Goal: Register for event/course

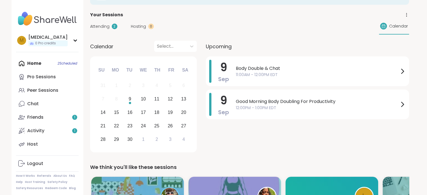
scroll to position [56, 0]
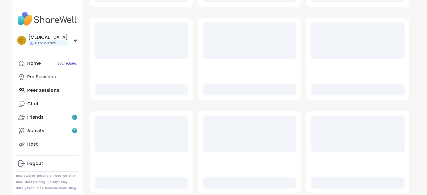
scroll to position [251, 0]
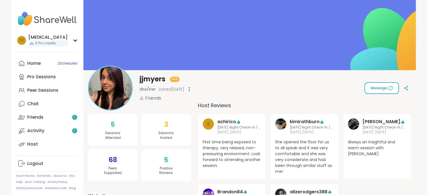
click at [379, 84] on button "Message" at bounding box center [381, 88] width 35 height 12
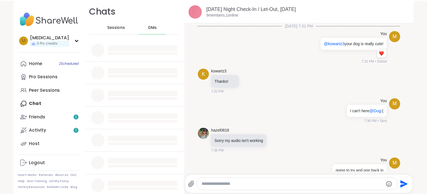
scroll to position [924, 0]
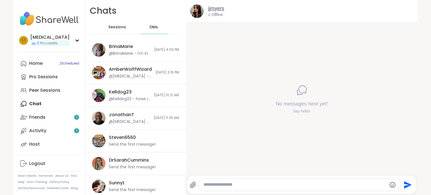
click at [209, 11] on link "jjmyers" at bounding box center [216, 8] width 16 height 7
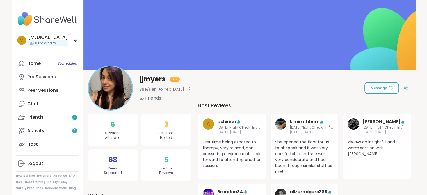
click at [388, 88] on icon at bounding box center [390, 88] width 4 height 4
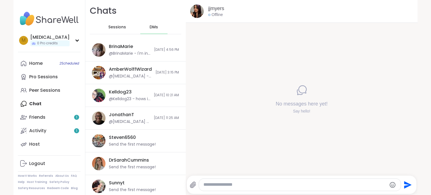
click at [227, 185] on textarea "Type your message" at bounding box center [294, 185] width 183 height 6
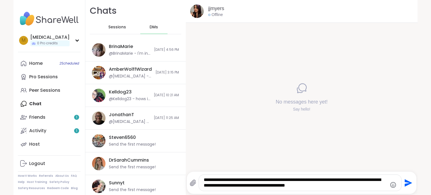
drag, startPoint x: 260, startPoint y: 187, endPoint x: 251, endPoint y: 186, distance: 9.3
click at [251, 186] on textarea "**********" at bounding box center [295, 183] width 183 height 12
click at [329, 188] on textarea "**********" at bounding box center [295, 183] width 183 height 12
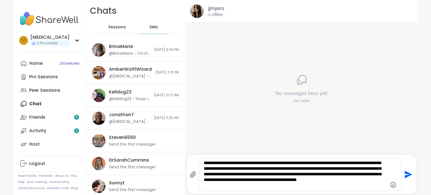
click at [390, 184] on icon "Emoji picker" at bounding box center [393, 184] width 7 height 7
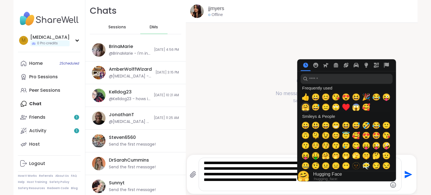
click at [304, 109] on span "🤗" at bounding box center [305, 107] width 8 height 8
type textarea "**********"
click at [408, 173] on icon "Send" at bounding box center [407, 174] width 9 height 9
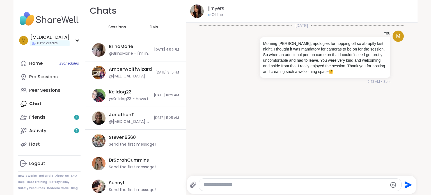
click at [119, 28] on span "Sessions" at bounding box center [117, 27] width 18 height 6
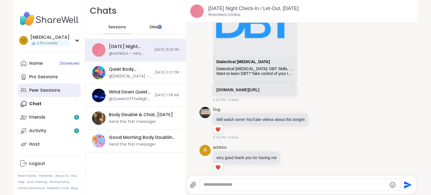
click at [43, 91] on div "Peer Sessions" at bounding box center [44, 90] width 31 height 6
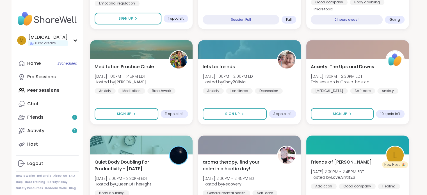
scroll to position [477, 0]
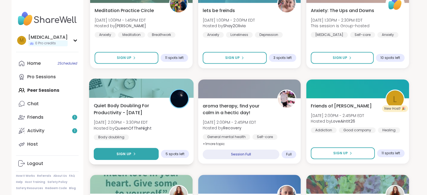
click at [141, 156] on button "Sign Up" at bounding box center [125, 154] width 65 height 12
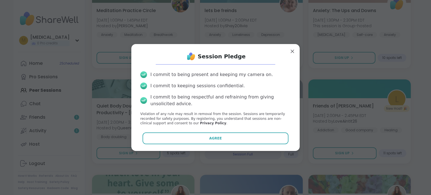
click at [187, 131] on div "Session Pledge I commit to being present and keeping my camera on. I commit to …" at bounding box center [215, 98] width 159 height 98
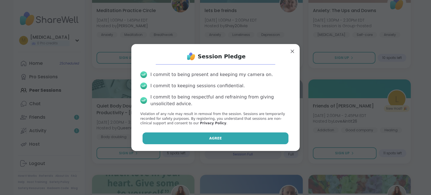
click at [189, 133] on button "Agree" at bounding box center [216, 138] width 146 height 12
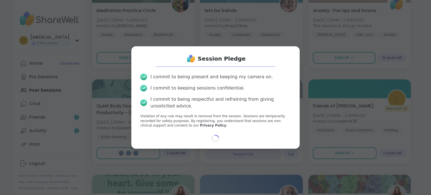
select select "**"
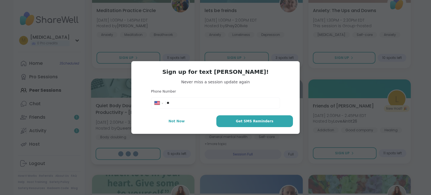
click at [169, 125] on button "Not Now" at bounding box center [176, 121] width 77 height 12
type textarea "*"
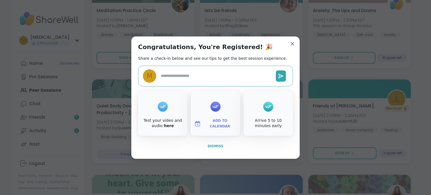
click at [203, 140] on button "Dismiss" at bounding box center [215, 146] width 155 height 12
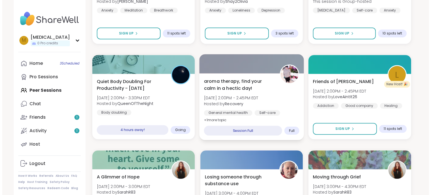
scroll to position [561, 0]
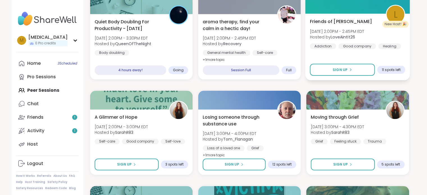
click at [337, 20] on span "Friends of [PERSON_NAME]" at bounding box center [341, 21] width 62 height 7
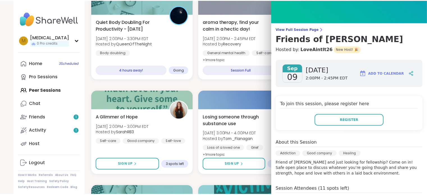
scroll to position [0, 0]
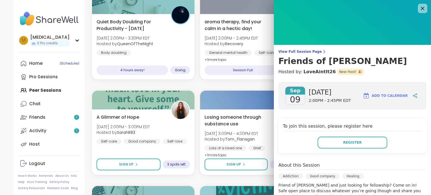
click at [419, 11] on icon at bounding box center [422, 8] width 7 height 7
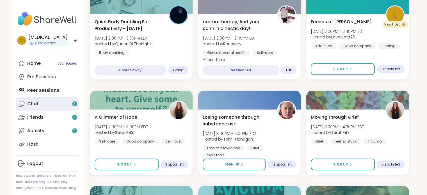
click at [46, 106] on link "Chat 3" at bounding box center [47, 103] width 63 height 13
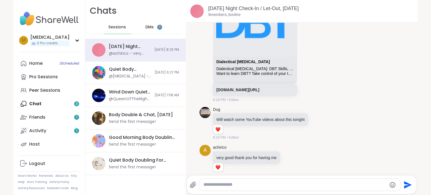
click at [140, 27] on div "DMs 3" at bounding box center [153, 26] width 27 height 13
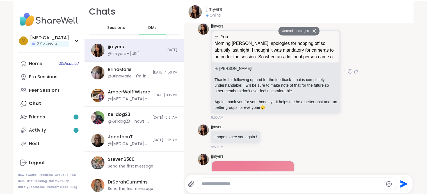
scroll to position [197, 0]
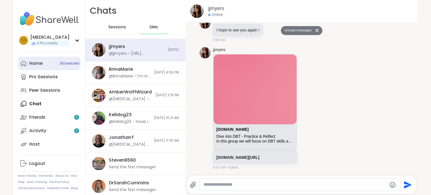
click at [47, 64] on link "Home 3 Scheduled" at bounding box center [49, 63] width 63 height 13
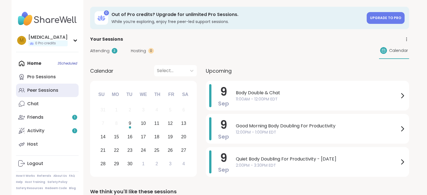
click at [46, 94] on link "Peer Sessions" at bounding box center [47, 90] width 63 height 13
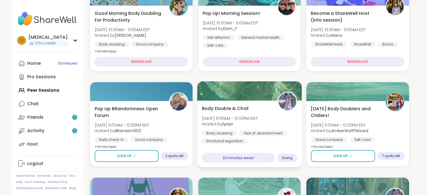
scroll to position [84, 0]
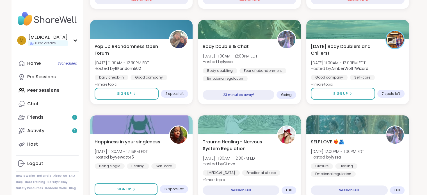
scroll to position [168, 0]
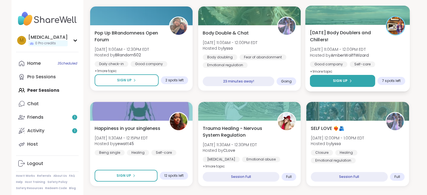
click at [321, 83] on button "Sign Up" at bounding box center [342, 81] width 65 height 12
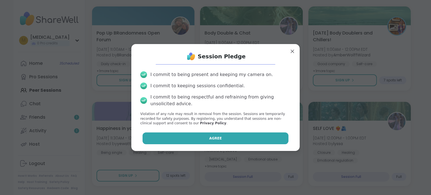
click at [226, 139] on button "Agree" at bounding box center [216, 138] width 146 height 12
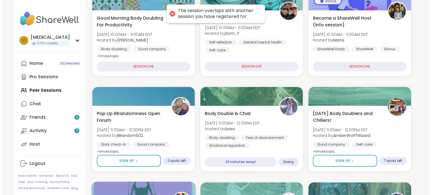
scroll to position [84, 0]
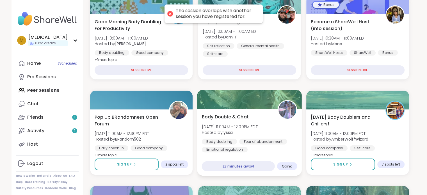
click at [278, 153] on div "Body Double & Chat Tue, Sep 09 | 11:00AM - 12:00PM EDT Hosted by lyssa Body dou…" at bounding box center [249, 142] width 105 height 67
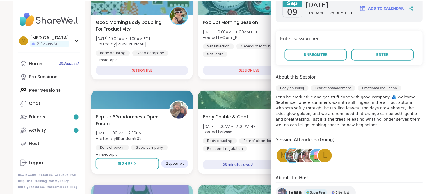
scroll to position [112, 0]
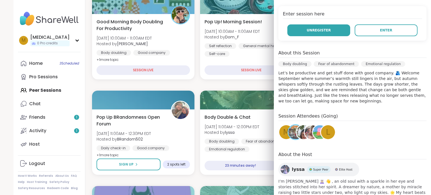
click at [318, 34] on button "Unregister" at bounding box center [318, 30] width 63 height 12
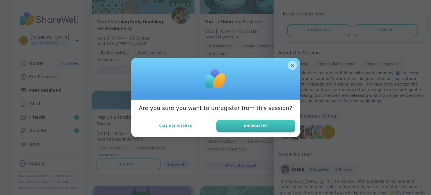
click at [256, 129] on button "Unregister" at bounding box center [255, 126] width 79 height 13
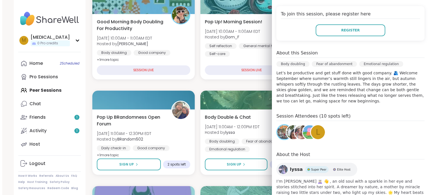
scroll to position [0, 0]
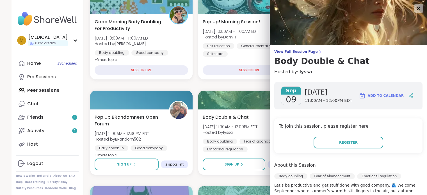
click at [415, 5] on icon at bounding box center [418, 8] width 7 height 7
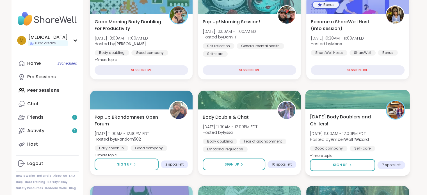
click at [355, 128] on div "Tuesday Body Doublers and Chillers! Tue, Sep 09 | 11:00AM - 12:00PM EDT Hosted …" at bounding box center [357, 136] width 95 height 46
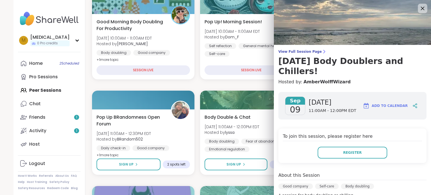
click at [419, 6] on icon at bounding box center [422, 8] width 7 height 7
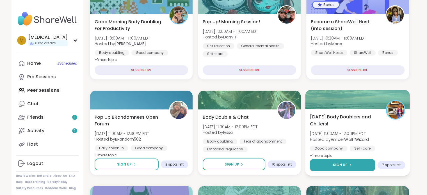
click at [329, 163] on button "Sign Up" at bounding box center [342, 165] width 65 height 12
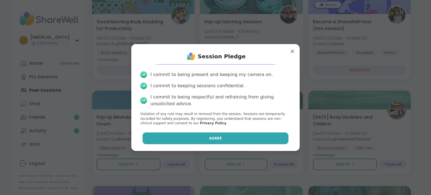
click at [196, 139] on button "Agree" at bounding box center [216, 138] width 146 height 12
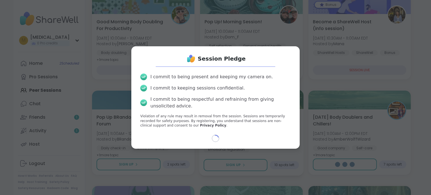
select select "**"
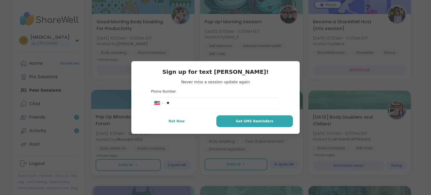
click at [178, 122] on span "Not Now" at bounding box center [176, 121] width 16 height 5
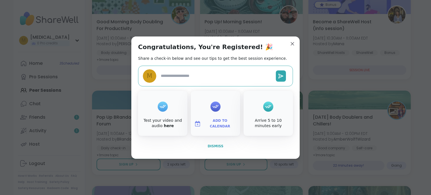
click at [210, 146] on span "Dismiss" at bounding box center [216, 146] width 16 height 4
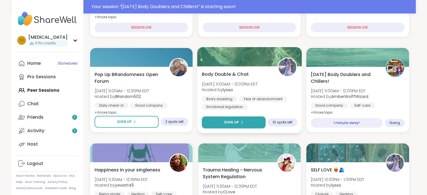
scroll to position [154, 0]
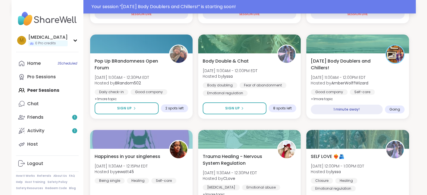
click at [224, 9] on div "Your session “ Tuesday Body Doublers and Chillers! ” is starting soon!" at bounding box center [251, 6] width 321 height 7
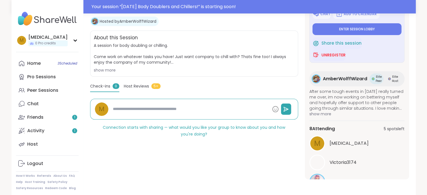
scroll to position [56, 0]
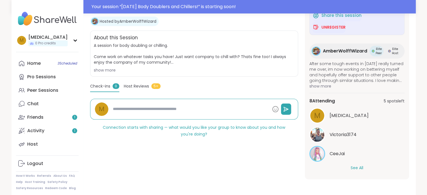
click at [353, 167] on button "See All" at bounding box center [356, 168] width 13 height 6
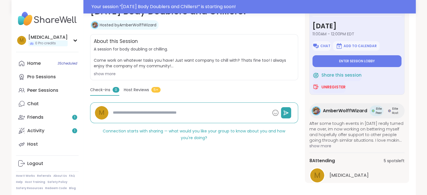
scroll to position [17, 0]
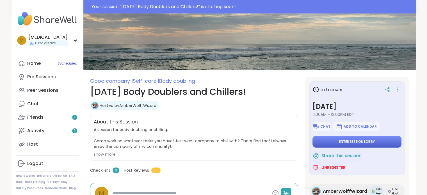
click at [345, 138] on button "Enter session lobby" at bounding box center [356, 142] width 89 height 12
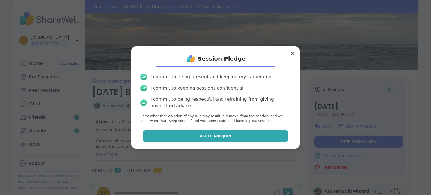
click at [200, 138] on span "Agree and Join" at bounding box center [215, 136] width 31 height 5
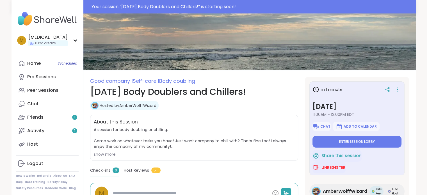
type textarea "*"
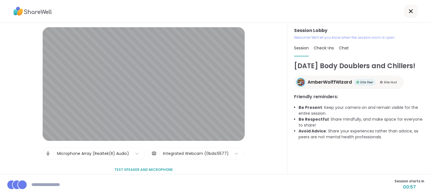
click at [188, 155] on div "Integrated Webcam (0bda:5577)" at bounding box center [196, 154] width 66 height 6
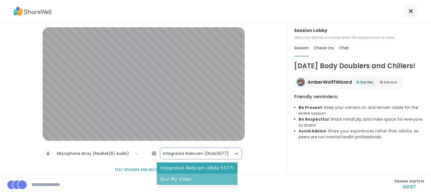
click at [192, 177] on div "Blur My Video" at bounding box center [197, 179] width 81 height 11
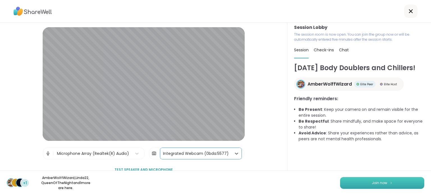
click at [357, 185] on button "Join now" at bounding box center [382, 183] width 84 height 12
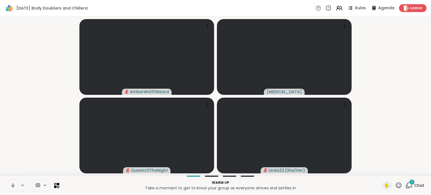
click at [15, 186] on icon at bounding box center [12, 185] width 5 height 5
click at [405, 185] on icon at bounding box center [408, 185] width 7 height 7
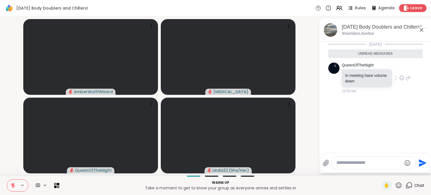
click at [400, 76] on icon at bounding box center [402, 78] width 4 height 4
click at [387, 70] on div "Select Reaction: Thumbs up" at bounding box center [389, 68] width 5 height 5
click at [420, 28] on icon at bounding box center [421, 30] width 7 height 7
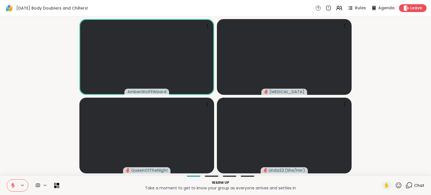
click at [10, 189] on button at bounding box center [12, 186] width 11 height 12
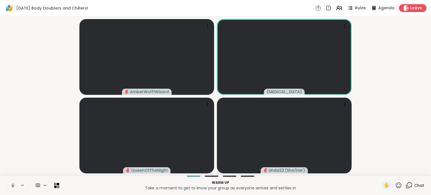
click at [13, 185] on icon at bounding box center [12, 184] width 1 height 3
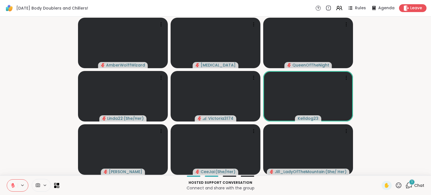
click at [410, 185] on div "1 Chat" at bounding box center [414, 185] width 19 height 9
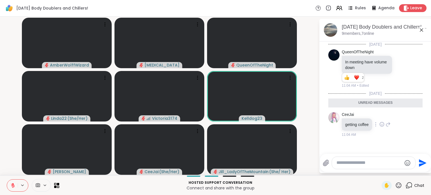
scroll to position [1, 0]
click at [359, 162] on textarea "Type your message" at bounding box center [368, 163] width 65 height 6
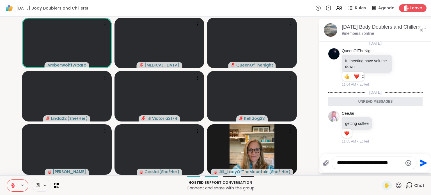
click at [408, 160] on icon "Emoji picker" at bounding box center [408, 163] width 7 height 7
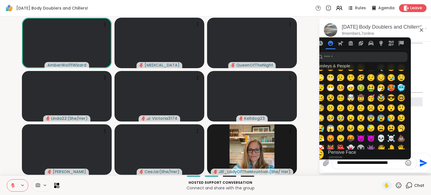
scroll to position [84, 0]
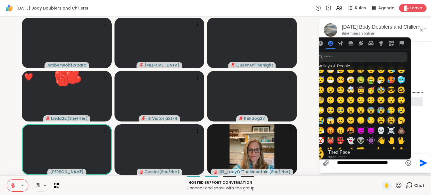
click at [391, 121] on span "😫" at bounding box center [391, 120] width 8 height 8
type textarea "**********"
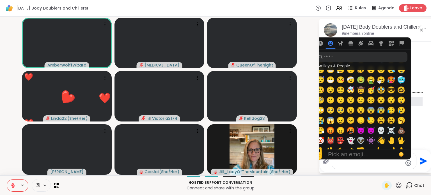
click at [371, 169] on div "**********" at bounding box center [375, 161] width 111 height 22
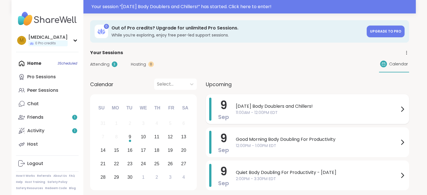
click at [279, 103] on span "[DATE] Body Doublers and Chillers!" at bounding box center [317, 106] width 163 height 7
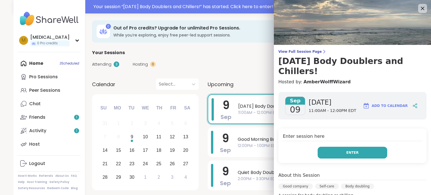
click at [360, 147] on button "Enter" at bounding box center [353, 153] width 70 height 12
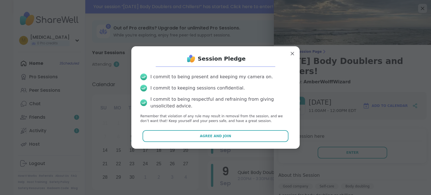
click at [259, 144] on div "Session Pledge I commit to being present and keeping my camera on. I commit to …" at bounding box center [215, 97] width 168 height 102
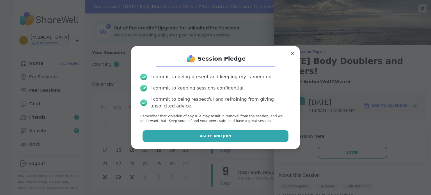
click at [258, 137] on button "Agree and Join" at bounding box center [216, 136] width 146 height 12
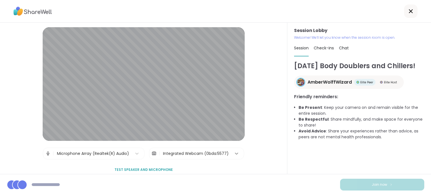
click at [234, 153] on icon at bounding box center [237, 154] width 6 height 6
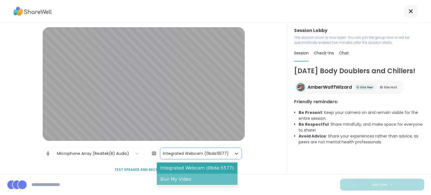
click at [203, 179] on div "Blur My Video" at bounding box center [197, 179] width 81 height 11
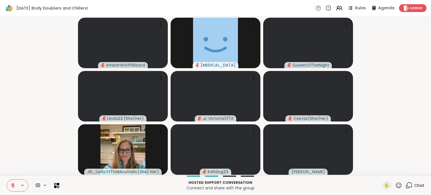
click at [406, 186] on icon at bounding box center [408, 185] width 7 height 7
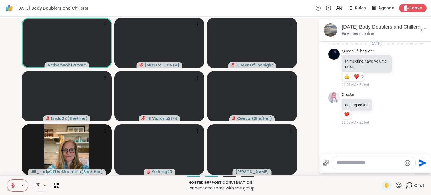
scroll to position [1, 0]
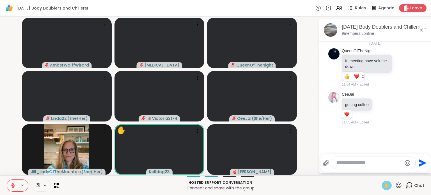
click at [384, 187] on span "✋" at bounding box center [387, 185] width 6 height 7
click at [396, 187] on icon at bounding box center [399, 185] width 6 height 6
click at [379, 169] on div "❤️" at bounding box center [382, 170] width 10 height 9
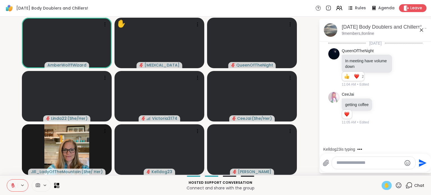
click at [395, 185] on icon at bounding box center [398, 185] width 7 height 7
click at [379, 171] on span "❤️" at bounding box center [382, 170] width 6 height 7
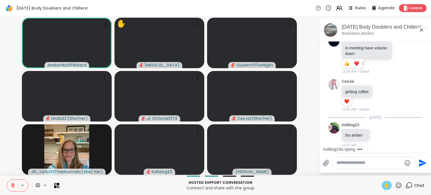
click at [14, 186] on icon at bounding box center [13, 185] width 4 height 4
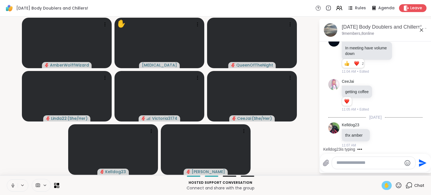
scroll to position [43, 0]
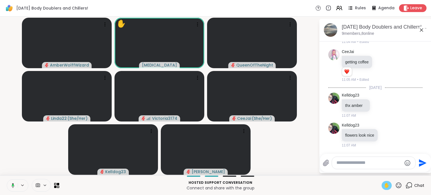
click at [384, 187] on span "✋" at bounding box center [387, 185] width 6 height 7
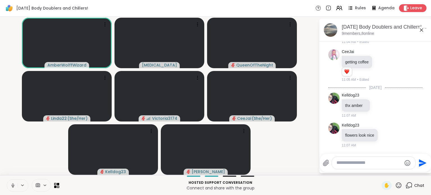
click at [13, 186] on icon at bounding box center [13, 186] width 0 height 1
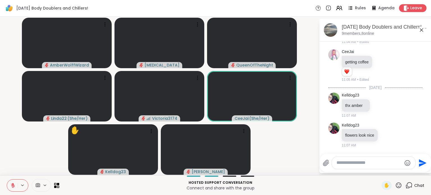
click at [351, 162] on textarea "Type your message" at bounding box center [368, 163] width 65 height 6
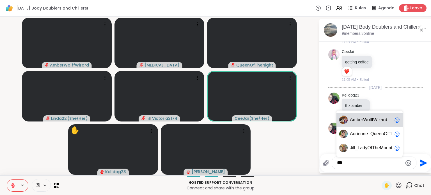
type textarea "****"
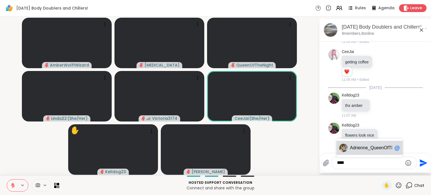
click at [361, 162] on textarea "****" at bounding box center [369, 163] width 65 height 6
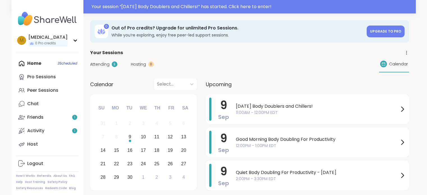
click at [264, 107] on span "[DATE] Body Doublers and Chillers!" at bounding box center [317, 106] width 163 height 7
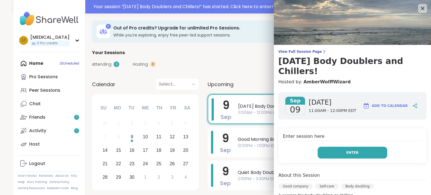
click at [351, 147] on button "Enter" at bounding box center [353, 153] width 70 height 12
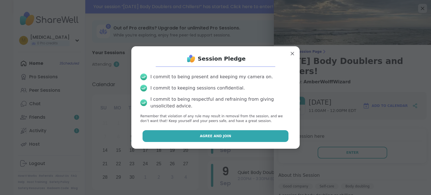
click at [236, 137] on button "Agree and Join" at bounding box center [216, 136] width 146 height 12
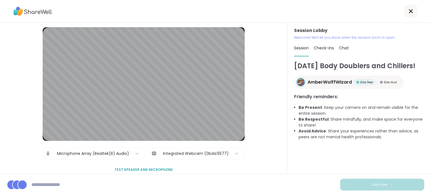
click at [213, 153] on div "Integrated Webcam (0bda:5577)" at bounding box center [196, 154] width 66 height 6
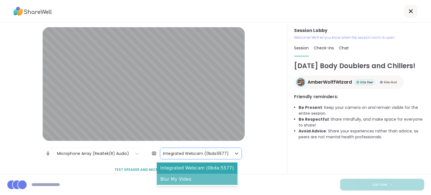
click at [203, 180] on div "Blur My Video" at bounding box center [197, 179] width 81 height 11
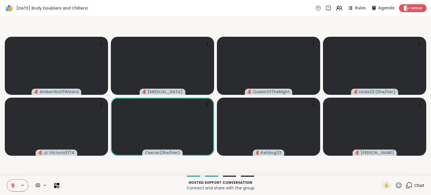
click at [414, 183] on span "Chat" at bounding box center [419, 186] width 10 height 6
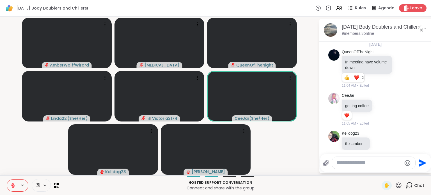
scroll to position [37, 0]
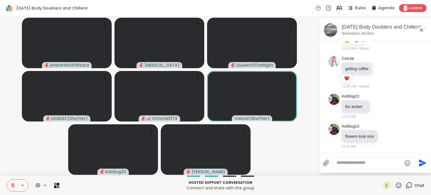
click at [349, 164] on textarea "Type your message" at bounding box center [368, 163] width 65 height 6
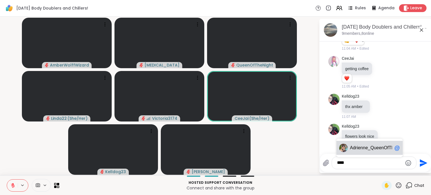
click at [357, 150] on span "ienne_QueenOfTheDawn" at bounding box center [382, 148] width 51 height 6
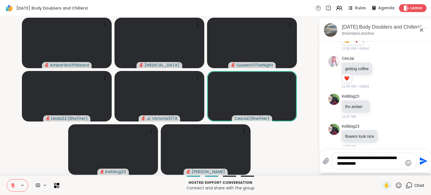
type textarea "**********"
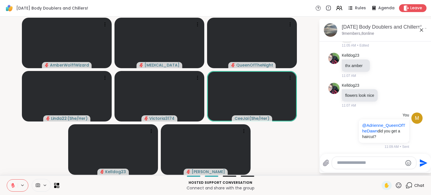
scroll to position [86, 0]
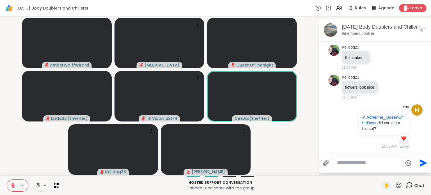
click at [368, 161] on textarea "Type your message" at bounding box center [369, 163] width 65 height 6
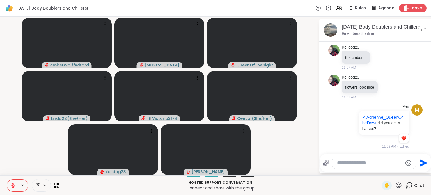
click at [395, 185] on icon at bounding box center [398, 185] width 7 height 7
click at [377, 173] on div "❤️" at bounding box center [382, 170] width 10 height 9
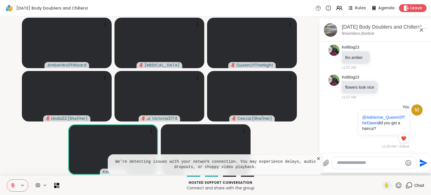
click at [317, 160] on icon at bounding box center [319, 159] width 6 height 6
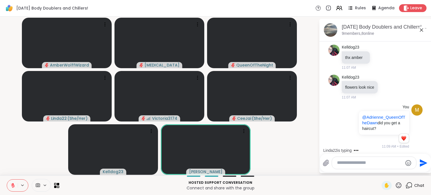
click at [12, 186] on icon at bounding box center [12, 185] width 5 height 5
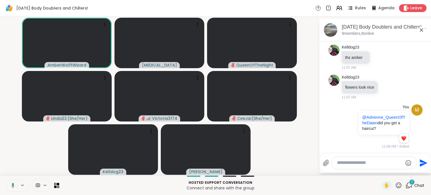
scroll to position [133, 0]
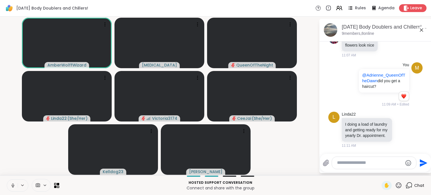
click at [13, 186] on icon at bounding box center [12, 185] width 5 height 5
click at [399, 128] on icon at bounding box center [401, 130] width 5 height 6
click at [399, 120] on div "Select Reaction: Heart" at bounding box center [401, 120] width 5 height 5
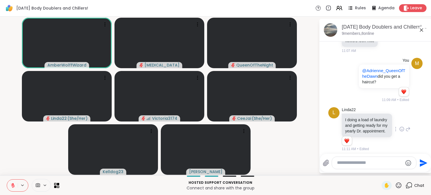
scroll to position [141, 0]
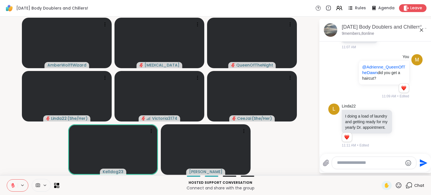
click at [405, 123] on icon at bounding box center [407, 125] width 5 height 7
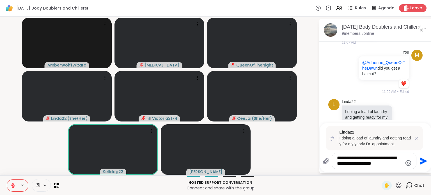
type textarea "**********"
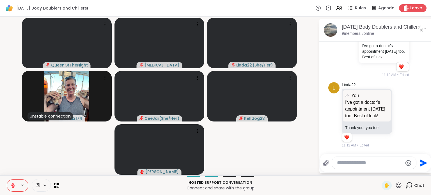
scroll to position [293, 0]
click at [399, 115] on icon at bounding box center [401, 115] width 5 height 6
click at [396, 108] on button "Select Reaction: Heart" at bounding box center [401, 105] width 11 height 11
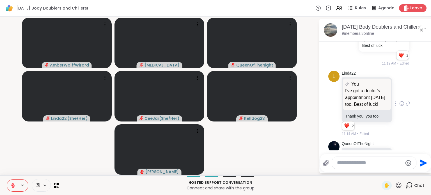
scroll to position [328, 0]
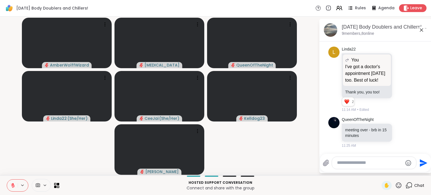
click at [339, 166] on div at bounding box center [374, 163] width 84 height 12
click at [343, 164] on textarea "Type your message" at bounding box center [369, 163] width 65 height 6
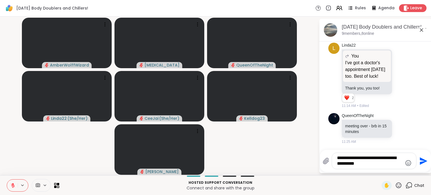
type textarea "**********"
click at [408, 163] on icon "Emoji picker" at bounding box center [408, 163] width 7 height 7
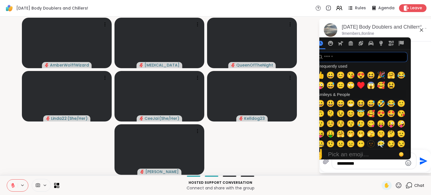
click at [345, 60] on input "search" at bounding box center [361, 57] width 92 height 10
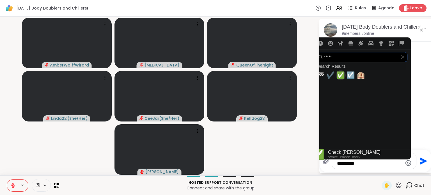
type input "*****"
click at [343, 75] on span "✅" at bounding box center [340, 75] width 8 height 8
type textarea "**********"
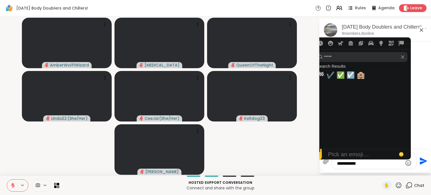
click at [390, 170] on div "**********" at bounding box center [375, 161] width 111 height 22
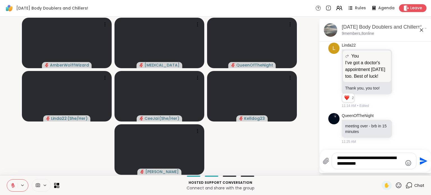
click at [420, 164] on icon "Send" at bounding box center [424, 161] width 8 height 8
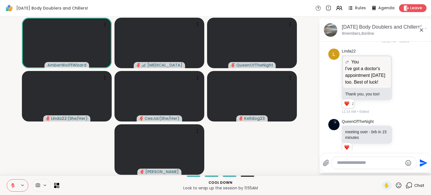
scroll to position [434, 0]
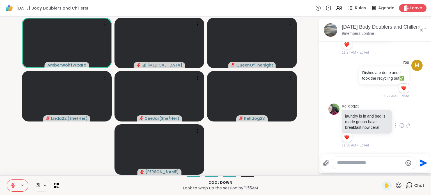
click at [399, 126] on icon at bounding box center [401, 126] width 5 height 6
click at [396, 120] on button "Select Reaction: Heart" at bounding box center [401, 116] width 11 height 11
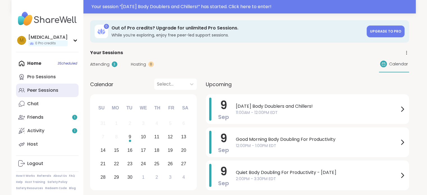
click at [46, 94] on link "Peer Sessions" at bounding box center [47, 90] width 63 height 13
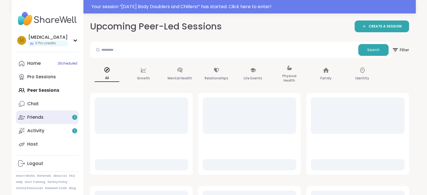
click at [60, 121] on link "Friends 1" at bounding box center [47, 117] width 63 height 13
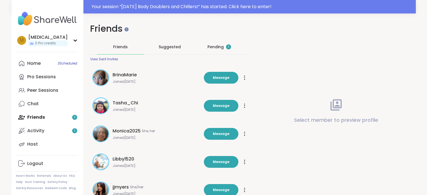
click at [221, 50] on div "Pending 1" at bounding box center [219, 47] width 47 height 15
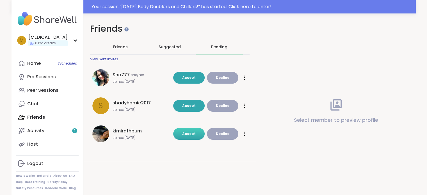
click at [188, 131] on span "Accept" at bounding box center [188, 133] width 13 height 5
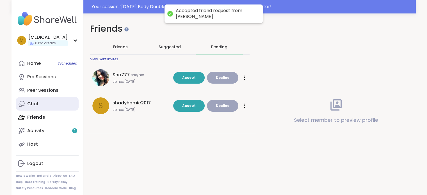
click at [41, 104] on link "Chat" at bounding box center [47, 103] width 63 height 13
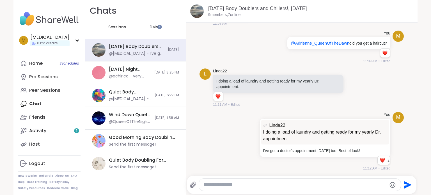
click at [141, 25] on div "DMs" at bounding box center [153, 26] width 27 height 13
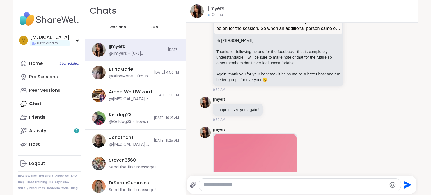
scroll to position [37, 0]
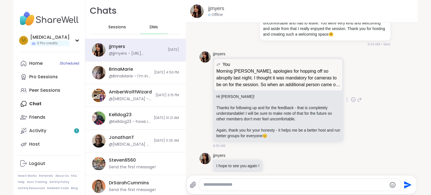
click at [357, 99] on icon at bounding box center [359, 99] width 5 height 7
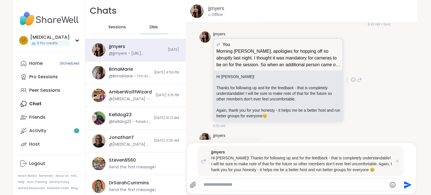
scroll to position [65, 0]
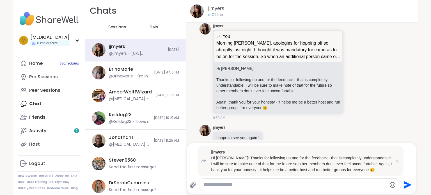
click at [316, 181] on div at bounding box center [300, 185] width 202 height 12
click at [316, 183] on textarea "Type your message" at bounding box center [294, 185] width 183 height 6
click at [269, 187] on textarea "Type your message" at bounding box center [294, 185] width 183 height 6
click at [283, 186] on textarea "Type your message" at bounding box center [294, 185] width 183 height 6
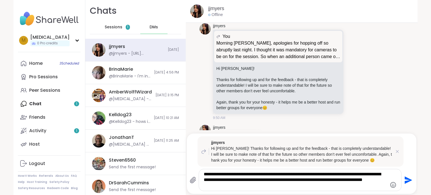
drag, startPoint x: 283, startPoint y: 186, endPoint x: 291, endPoint y: 180, distance: 9.9
click at [291, 180] on textarea "**********" at bounding box center [295, 179] width 183 height 17
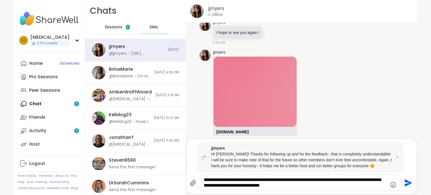
scroll to position [214, 0]
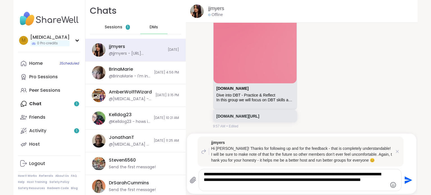
type textarea "**********"
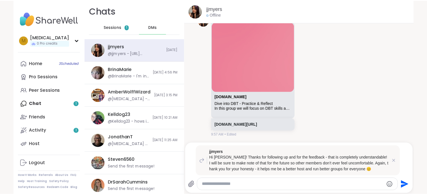
scroll to position [257, 0]
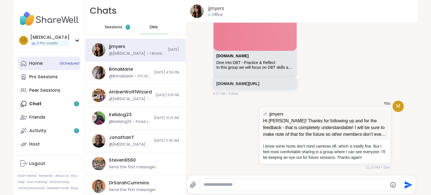
click at [36, 66] on link "Home 3 Scheduled" at bounding box center [49, 63] width 63 height 13
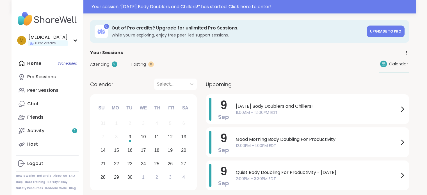
scroll to position [28, 0]
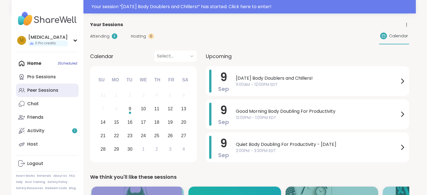
click at [45, 91] on div "Peer Sessions" at bounding box center [42, 90] width 31 height 6
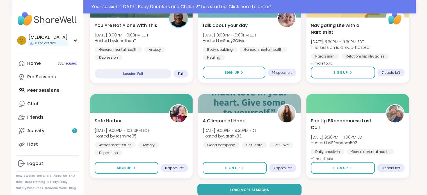
scroll to position [1054, 0]
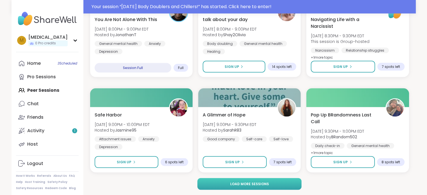
click at [276, 187] on button "Load more sessions" at bounding box center [249, 184] width 104 height 12
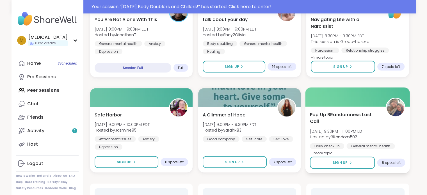
scroll to position [1166, 0]
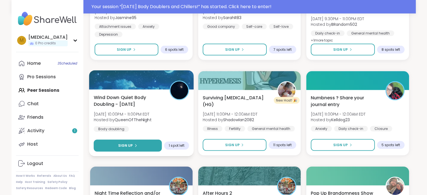
click at [144, 149] on button "Sign Up" at bounding box center [127, 146] width 68 height 12
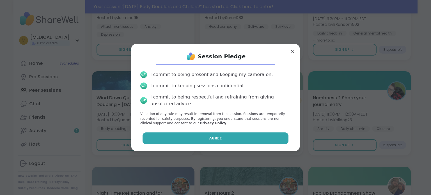
click at [189, 137] on button "Agree" at bounding box center [216, 138] width 146 height 12
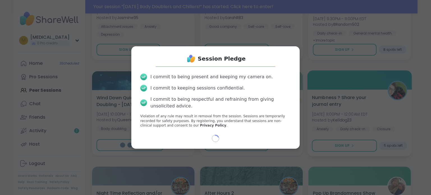
select select "**"
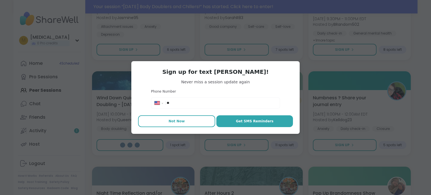
click at [178, 125] on button "Not Now" at bounding box center [176, 121] width 77 height 12
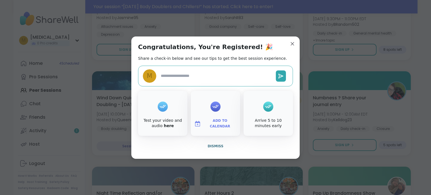
type textarea "*"
click at [210, 145] on span "Dismiss" at bounding box center [216, 146] width 16 height 4
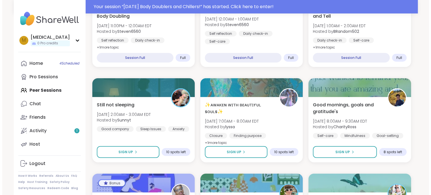
scroll to position [1362, 0]
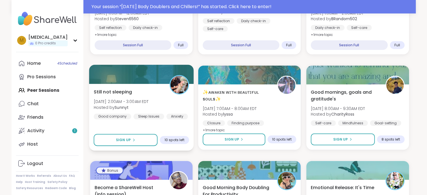
click at [138, 128] on div "Still not sleeping Wed, Sep 10 | 2:00AM - 3:00AM EDT Hosted by Sunnyt Good comp…" at bounding box center [141, 117] width 105 height 67
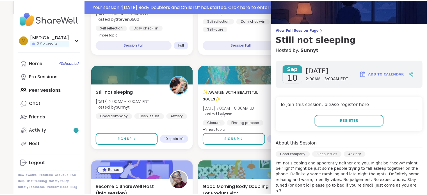
scroll to position [0, 0]
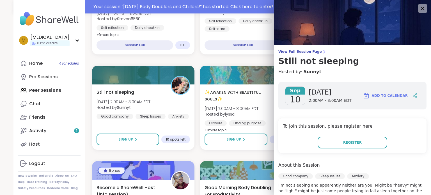
click at [419, 8] on icon at bounding box center [422, 8] width 7 height 7
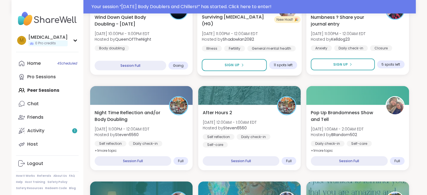
scroll to position [1250, 0]
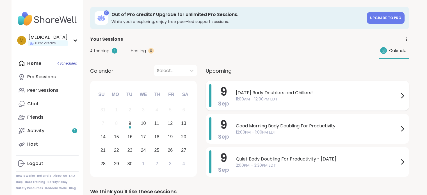
click at [312, 96] on span "11:00AM - 12:00PM EDT" at bounding box center [317, 99] width 163 height 6
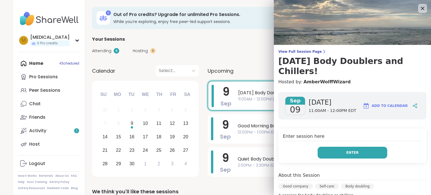
click at [349, 150] on span "Enter" at bounding box center [352, 152] width 12 height 5
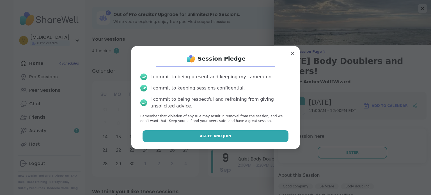
click at [209, 137] on span "Agree and Join" at bounding box center [215, 136] width 31 height 5
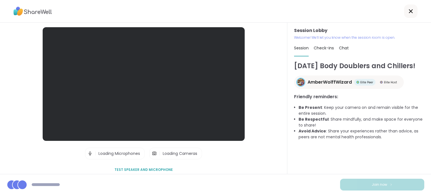
click at [190, 154] on span "Loading Cameras" at bounding box center [180, 154] width 35 height 6
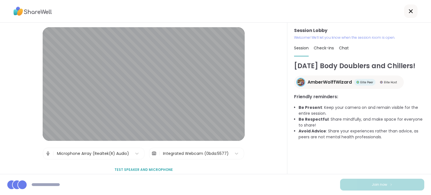
click at [197, 155] on div "Integrated Webcam (0bda:5577)" at bounding box center [196, 154] width 66 height 6
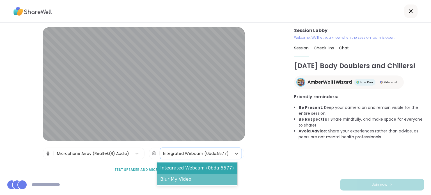
click at [189, 182] on div "Blur My Video" at bounding box center [197, 179] width 81 height 11
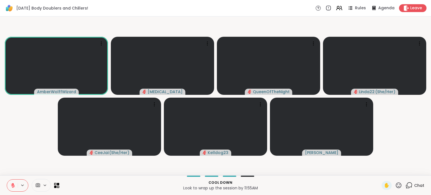
click at [409, 183] on div "Chat" at bounding box center [414, 185] width 19 height 9
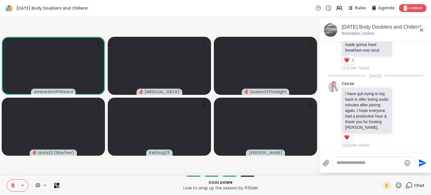
scroll to position [517, 0]
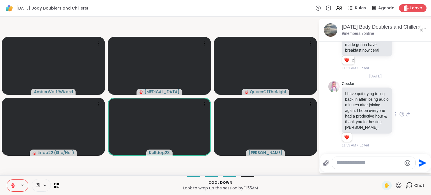
click at [399, 111] on icon at bounding box center [401, 114] width 5 height 6
click at [396, 104] on button "Select Reaction: Heart" at bounding box center [401, 105] width 11 height 11
click at [15, 183] on button at bounding box center [12, 186] width 11 height 12
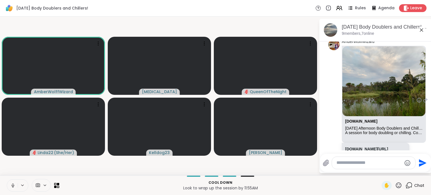
scroll to position [647, 0]
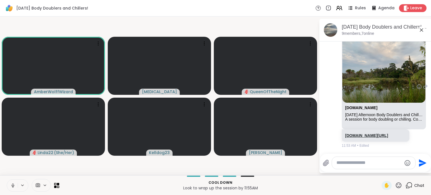
click at [366, 136] on link "[DOMAIN_NAME][URL]" at bounding box center [366, 135] width 43 height 4
click at [422, 30] on icon at bounding box center [421, 29] width 3 height 3
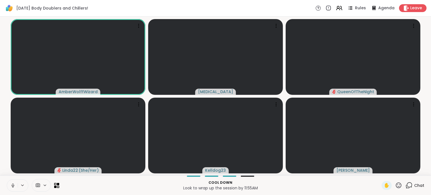
click at [414, 186] on span "Chat" at bounding box center [419, 186] width 10 height 6
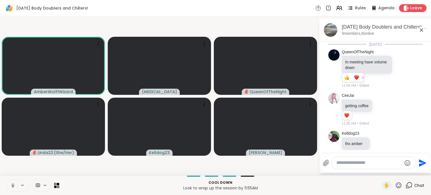
scroll to position [650, 0]
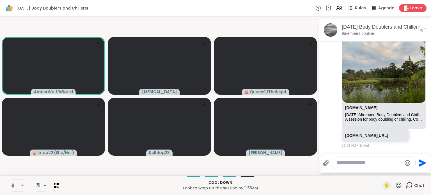
click at [13, 185] on icon at bounding box center [12, 185] width 5 height 5
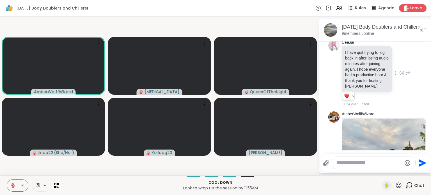
scroll to position [622, 0]
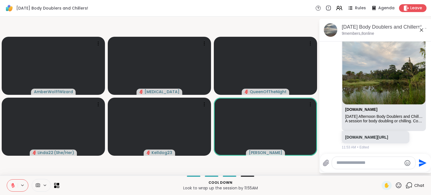
click at [396, 186] on icon at bounding box center [399, 185] width 6 height 6
click at [379, 171] on span "❤️" at bounding box center [382, 170] width 6 height 7
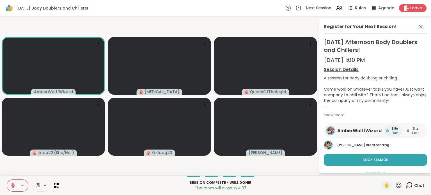
scroll to position [11, 0]
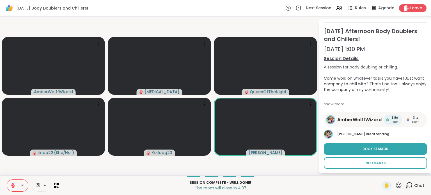
click at [372, 162] on span "No Thanks" at bounding box center [375, 162] width 20 height 5
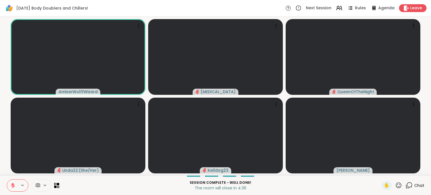
click at [407, 185] on icon at bounding box center [408, 185] width 7 height 7
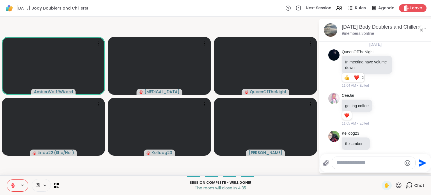
scroll to position [650, 0]
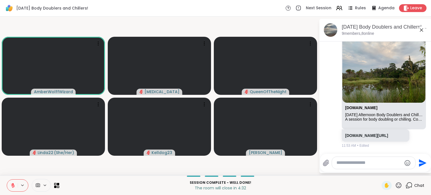
click at [385, 164] on textarea "Type your message" at bounding box center [368, 163] width 65 height 6
type textarea "**********"
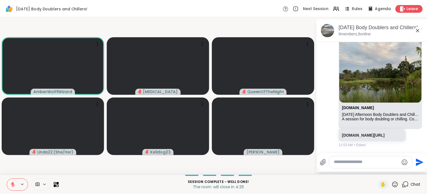
scroll to position [685, 0]
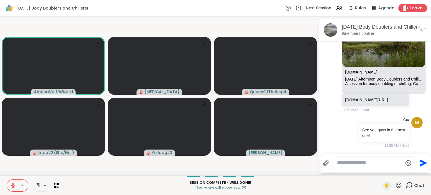
click at [413, 6] on span "Leave" at bounding box center [416, 8] width 12 height 6
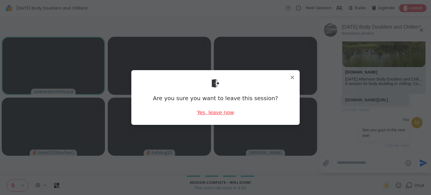
click at [219, 115] on div "Yes, leave now" at bounding box center [215, 112] width 37 height 7
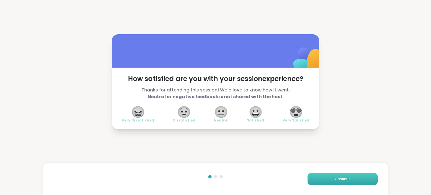
click at [328, 179] on button "Continue" at bounding box center [342, 179] width 70 height 12
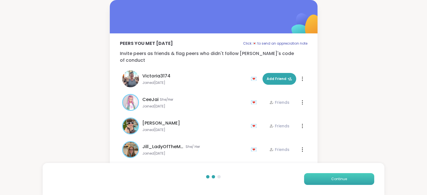
click at [328, 179] on button "Continue" at bounding box center [339, 179] width 70 height 12
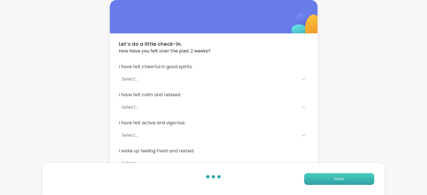
click at [328, 179] on button "Finish" at bounding box center [339, 179] width 70 height 12
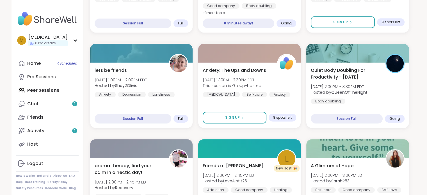
scroll to position [251, 0]
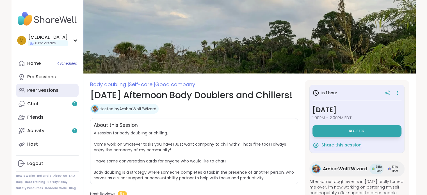
click at [30, 86] on link "Peer Sessions" at bounding box center [47, 90] width 63 height 13
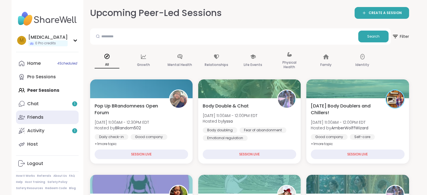
click at [38, 111] on link "Friends" at bounding box center [47, 117] width 63 height 13
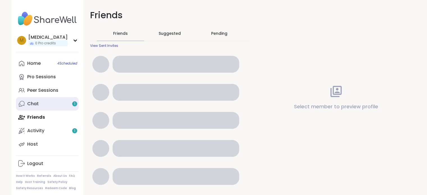
click at [37, 103] on div "Chat 1" at bounding box center [33, 104] width 12 height 6
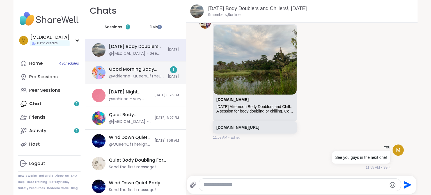
click at [137, 73] on div "Good Morning Body Doubling For Productivity, Sep 09 @Adrienne_QueenOfTheDawn - …" at bounding box center [137, 72] width 56 height 13
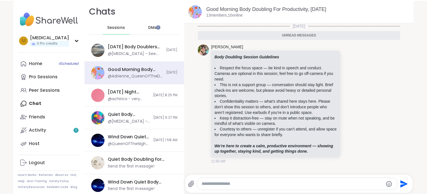
scroll to position [1, 0]
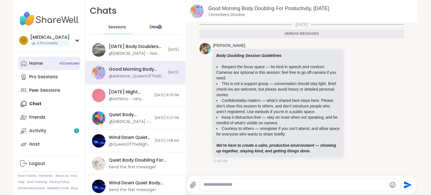
click at [36, 69] on link "Home 4 Scheduled" at bounding box center [49, 63] width 63 height 13
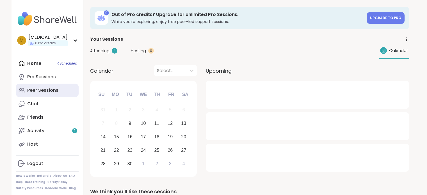
click at [30, 94] on link "Peer Sessions" at bounding box center [47, 90] width 63 height 13
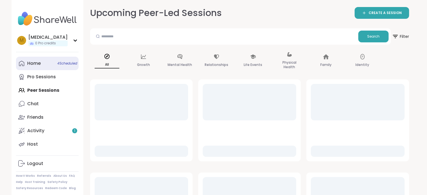
click at [42, 61] on link "Home 4 Scheduled" at bounding box center [47, 63] width 63 height 13
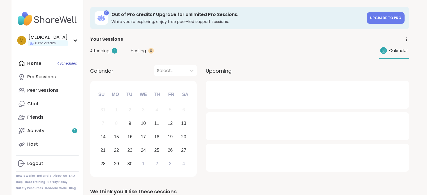
click at [102, 50] on span "Attending" at bounding box center [99, 51] width 19 height 6
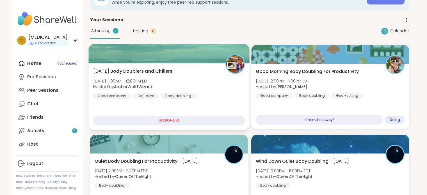
scroll to position [28, 0]
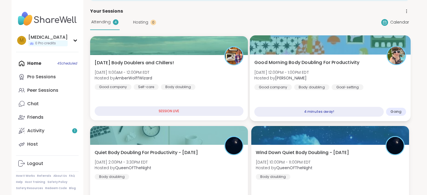
click at [394, 76] on div "Good Morning Body Doubling For Productivity [DATE] 12:00PM - 1:00PM EDT Hosted …" at bounding box center [330, 74] width 152 height 31
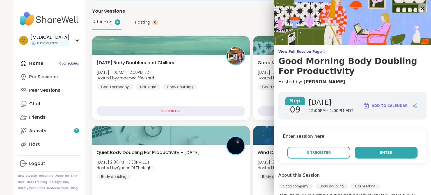
click at [373, 150] on button "Enter" at bounding box center [386, 153] width 63 height 12
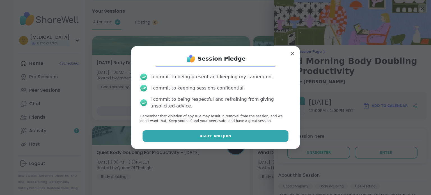
click at [200, 138] on span "Agree and Join" at bounding box center [215, 136] width 31 height 5
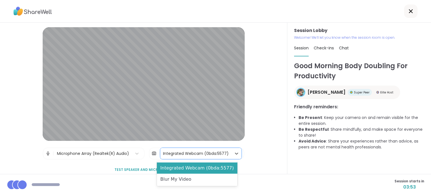
click at [195, 158] on div "Integrated Webcam (0bda:5577)" at bounding box center [195, 153] width 71 height 11
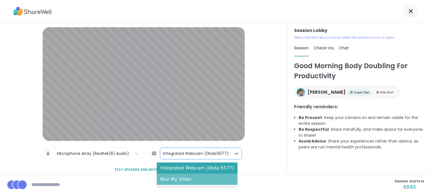
click at [196, 178] on div "Blur My Video" at bounding box center [197, 179] width 81 height 11
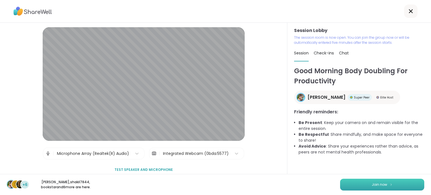
click at [361, 187] on button "Join now" at bounding box center [382, 185] width 84 height 12
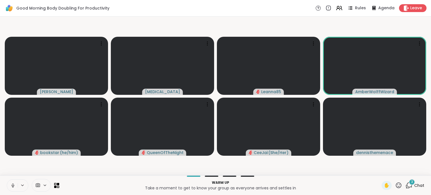
click at [11, 188] on icon at bounding box center [12, 185] width 5 height 5
click at [409, 185] on div "3" at bounding box center [412, 182] width 6 height 6
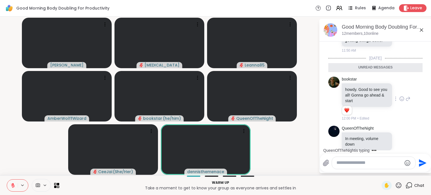
scroll to position [258, 0]
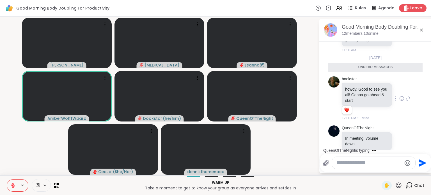
click at [399, 96] on icon at bounding box center [401, 99] width 5 height 6
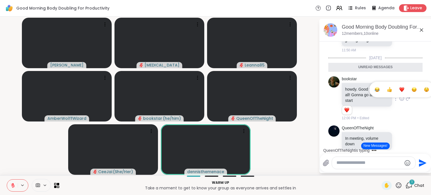
click at [399, 87] on div "Select Reaction: Heart" at bounding box center [401, 89] width 5 height 5
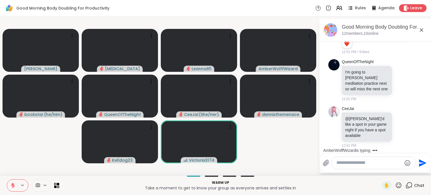
scroll to position [548, 0]
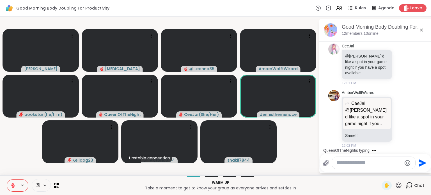
click at [396, 186] on icon at bounding box center [399, 185] width 6 height 6
click at [379, 173] on span "❤️" at bounding box center [382, 170] width 6 height 7
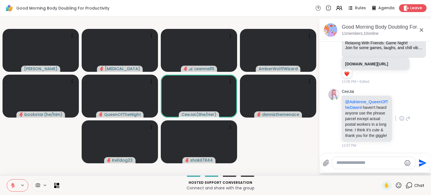
scroll to position [853, 0]
click at [401, 119] on icon at bounding box center [402, 119] width 2 height 1
click at [374, 107] on div "Select Reaction: Joy" at bounding box center [376, 109] width 5 height 5
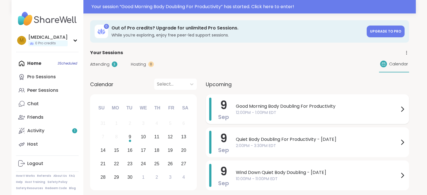
click at [332, 113] on span "12:00PM - 1:00PM EDT" at bounding box center [317, 113] width 163 height 6
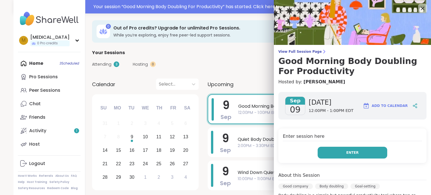
click at [333, 149] on button "Enter" at bounding box center [353, 153] width 70 height 12
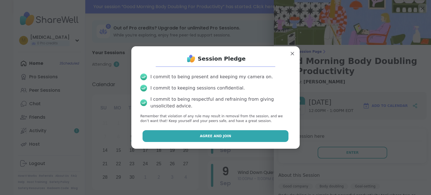
click at [245, 134] on button "Agree and Join" at bounding box center [216, 136] width 146 height 12
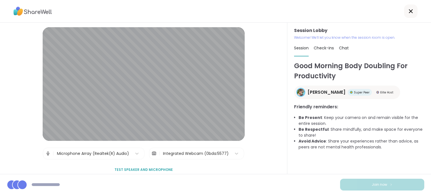
click at [198, 151] on div "Integrated Webcam (0bda:5577)" at bounding box center [196, 154] width 66 height 6
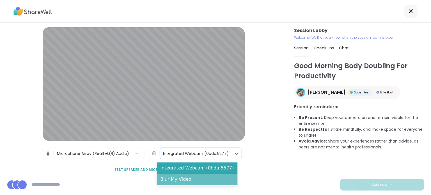
click at [205, 178] on div "Blur My Video" at bounding box center [197, 179] width 81 height 11
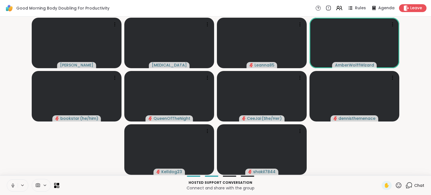
click at [10, 187] on button at bounding box center [12, 186] width 11 height 12
click at [412, 182] on div "Chat" at bounding box center [414, 185] width 19 height 9
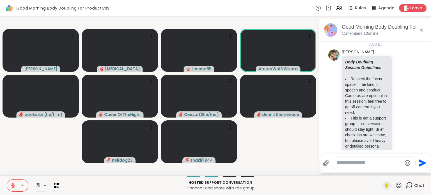
scroll to position [856, 0]
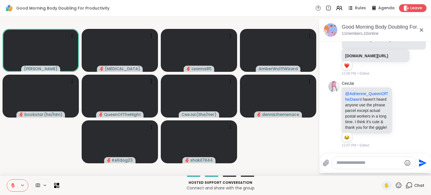
click at [12, 184] on icon at bounding box center [13, 184] width 2 height 2
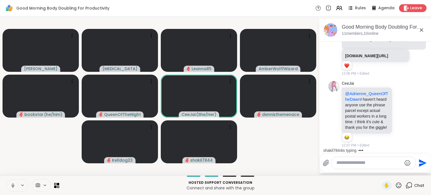
scroll to position [902, 0]
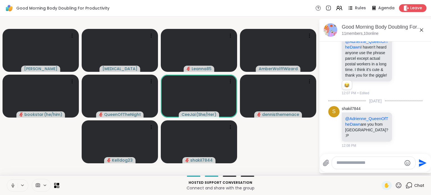
click at [10, 186] on button at bounding box center [12, 186] width 11 height 12
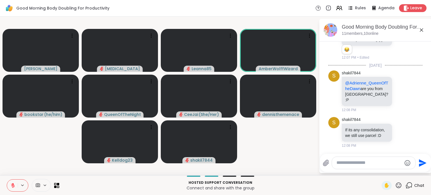
scroll to position [952, 0]
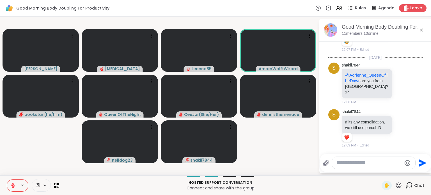
click at [12, 183] on icon at bounding box center [12, 185] width 5 height 5
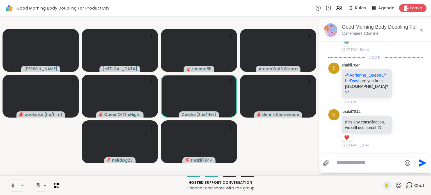
click at [12, 186] on icon at bounding box center [13, 186] width 3 height 2
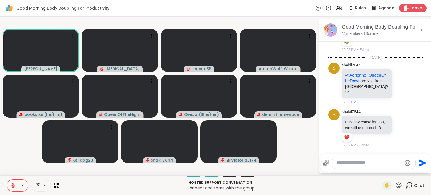
click at [364, 164] on textarea "Type your message" at bounding box center [368, 163] width 65 height 6
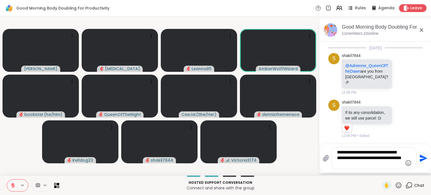
drag, startPoint x: 352, startPoint y: 154, endPoint x: 334, endPoint y: 152, distance: 18.1
click at [334, 152] on div "**********" at bounding box center [374, 158] width 84 height 22
type textarea "**********"
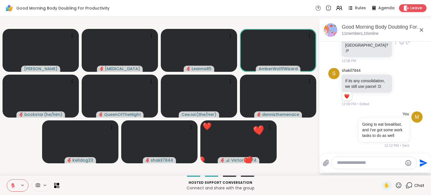
scroll to position [998, 0]
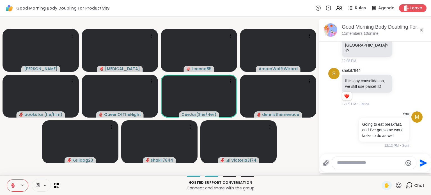
click at [12, 187] on icon at bounding box center [13, 185] width 4 height 4
click at [10, 186] on icon at bounding box center [12, 185] width 5 height 5
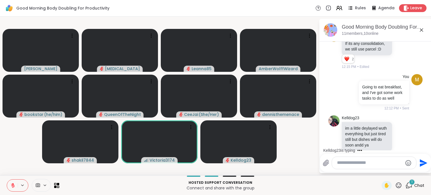
scroll to position [1050, 0]
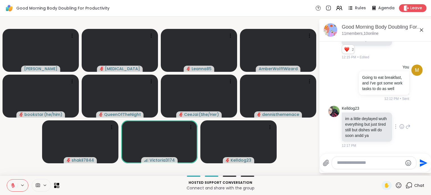
click at [399, 125] on icon at bounding box center [401, 127] width 5 height 6
click at [399, 118] on div "Select Reaction: Heart" at bounding box center [401, 117] width 5 height 5
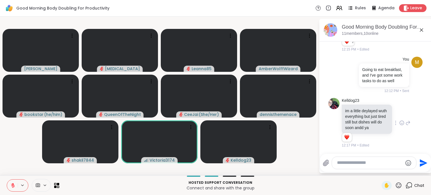
click at [395, 185] on icon at bounding box center [398, 185] width 7 height 7
click at [379, 170] on span "❤️" at bounding box center [382, 170] width 6 height 7
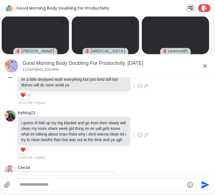
scroll to position [867, 0]
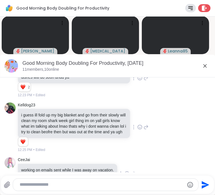
click at [141, 127] on icon at bounding box center [141, 127] width 0 height 0
click at [143, 121] on div "Select Reaction: Heart" at bounding box center [139, 118] width 5 height 5
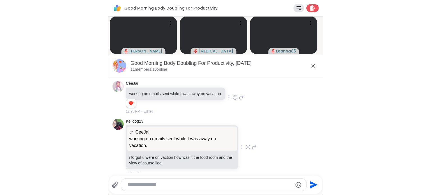
scroll to position [952, 0]
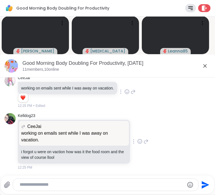
click at [203, 68] on icon at bounding box center [205, 66] width 7 height 7
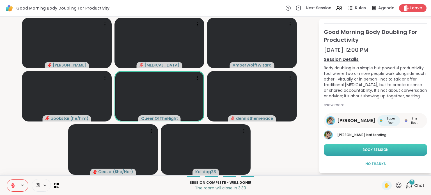
scroll to position [15, 0]
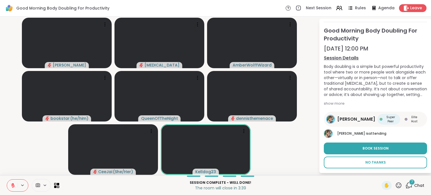
click at [380, 160] on span "No Thanks" at bounding box center [375, 162] width 20 height 5
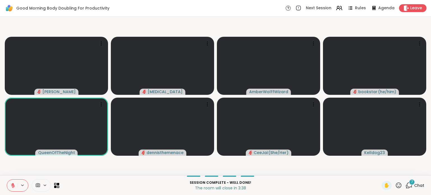
click at [406, 190] on div "7 Chat" at bounding box center [414, 185] width 19 height 9
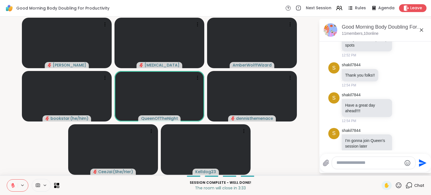
scroll to position [1493, 0]
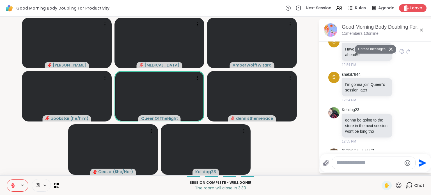
click at [399, 54] on icon at bounding box center [401, 52] width 5 height 6
click at [399, 45] on div "Select Reaction: Heart" at bounding box center [401, 42] width 5 height 5
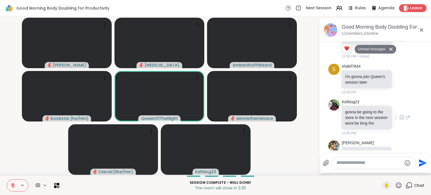
scroll to position [1594, 0]
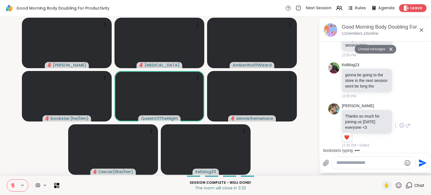
click at [402, 127] on icon at bounding box center [401, 126] width 5 height 6
click at [360, 117] on div "Select Reaction: Heart" at bounding box center [357, 116] width 5 height 5
click at [367, 166] on textarea "Type your message" at bounding box center [368, 163] width 65 height 6
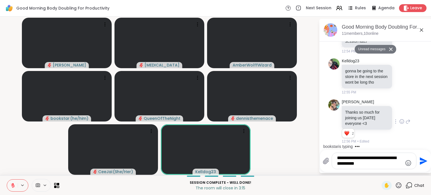
type textarea "**********"
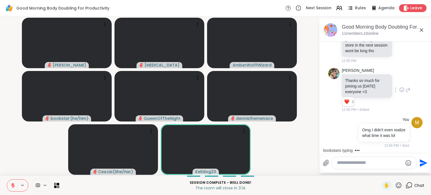
scroll to position [1621, 0]
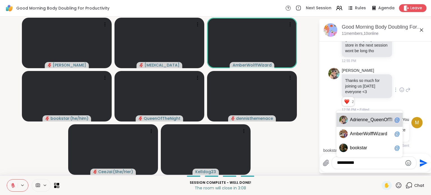
click at [368, 123] on div "Ad rienne_QueenOfTheDawn @" at bounding box center [369, 120] width 66 height 14
type textarea "**********"
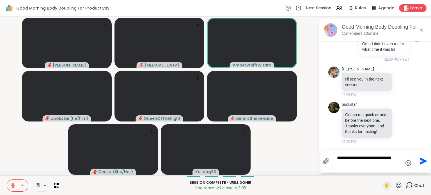
scroll to position [1713, 0]
drag, startPoint x: 399, startPoint y: 166, endPoint x: 335, endPoint y: 158, distance: 63.9
click at [335, 158] on div "**********" at bounding box center [374, 161] width 84 height 16
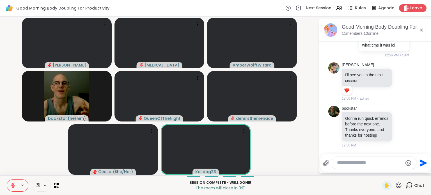
click at [371, 166] on div at bounding box center [374, 163] width 84 height 12
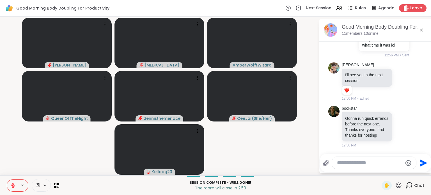
click at [369, 162] on textarea "Type your message" at bounding box center [369, 163] width 65 height 6
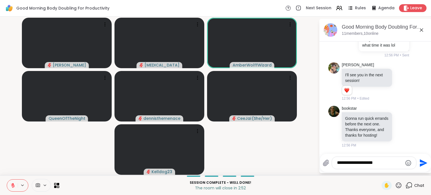
type textarea "**********"
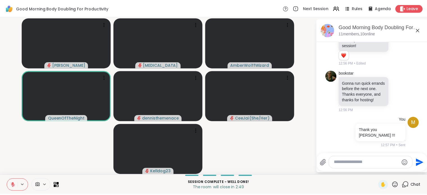
scroll to position [1752, 0]
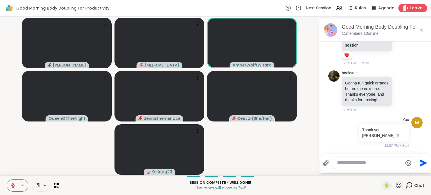
click at [410, 10] on span "Leave" at bounding box center [416, 8] width 12 height 6
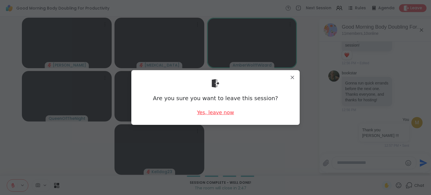
click at [223, 112] on div "Yes, leave now" at bounding box center [215, 112] width 37 height 7
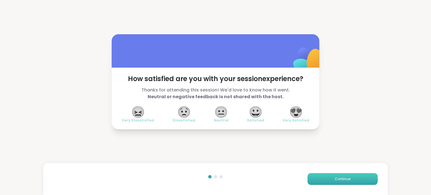
click at [337, 180] on span "Continue" at bounding box center [343, 178] width 16 height 5
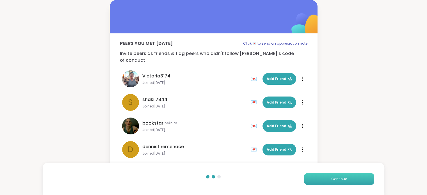
click at [337, 180] on span "Continue" at bounding box center [339, 178] width 16 height 5
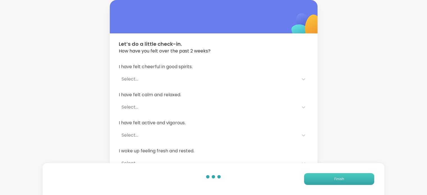
click at [337, 180] on span "Finish" at bounding box center [339, 178] width 10 height 5
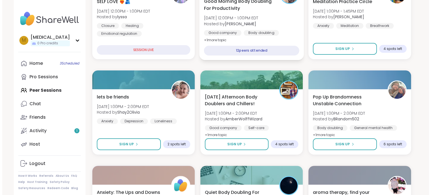
scroll to position [112, 0]
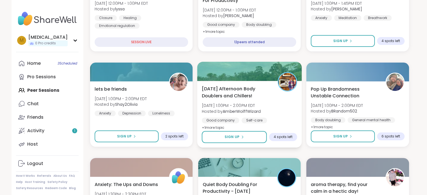
click at [278, 116] on div "Tuesday Afternoon Body Doublers and Chillers! Tue, Sep 09 | 1:00PM - 2:00PM EDT…" at bounding box center [248, 108] width 95 height 46
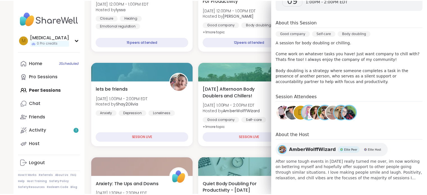
scroll to position [114, 0]
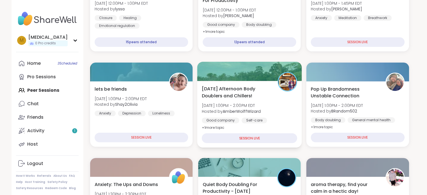
click at [273, 120] on div "Good company Self-care Body doubling" at bounding box center [248, 125] width 95 height 14
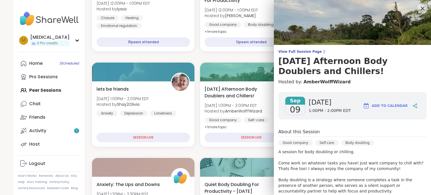
click at [421, 8] on icon at bounding box center [423, 9] width 4 height 4
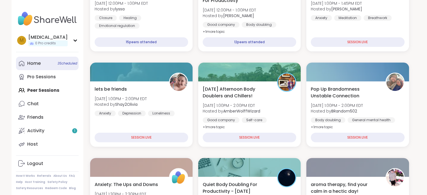
click at [39, 62] on div "Home 3 Scheduled" at bounding box center [33, 63] width 13 height 6
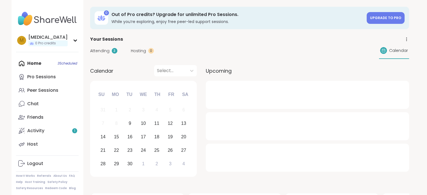
click at [104, 45] on div "Attending 3 Hosting 0 Calendar" at bounding box center [249, 51] width 319 height 16
click at [105, 52] on span "Attending" at bounding box center [99, 51] width 19 height 6
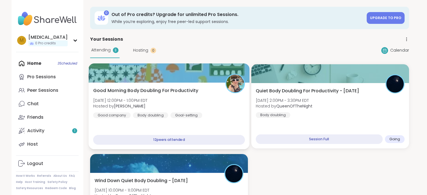
click at [215, 110] on div "Good Morning Body Doubling For Productivity Tue, Sep 09 | 12:00PM - 1:00PM EDT …" at bounding box center [169, 102] width 152 height 31
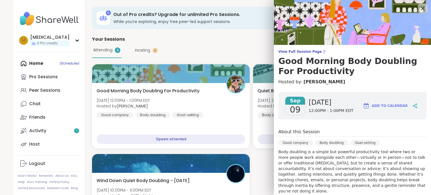
click at [418, 9] on div at bounding box center [423, 9] width 10 height 10
click at [419, 7] on icon at bounding box center [422, 8] width 7 height 7
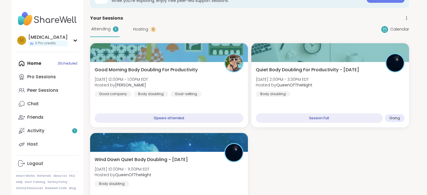
scroll to position [28, 0]
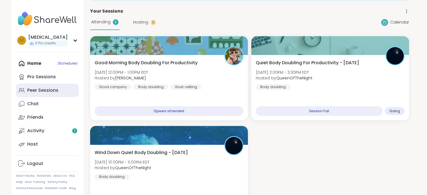
click at [42, 95] on link "Peer Sessions" at bounding box center [47, 90] width 63 height 13
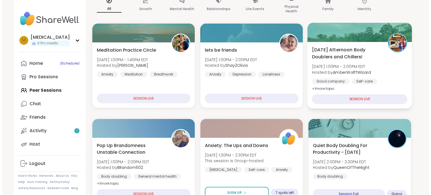
scroll to position [56, 0]
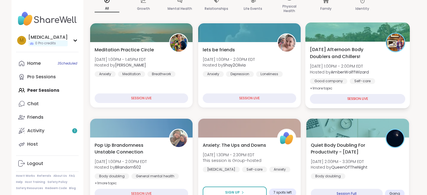
click at [392, 83] on div "Good company Self-care Body doubling" at bounding box center [357, 85] width 95 height 14
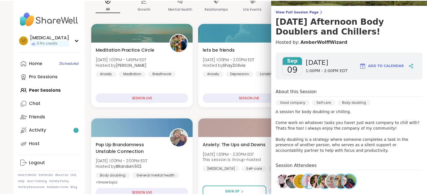
scroll to position [0, 0]
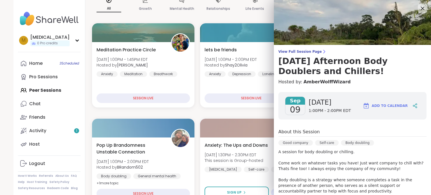
click at [419, 6] on icon at bounding box center [422, 8] width 7 height 7
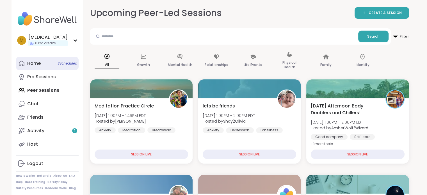
click at [47, 63] on link "Home 3 Scheduled" at bounding box center [47, 63] width 63 height 13
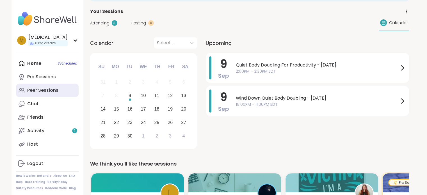
scroll to position [28, 0]
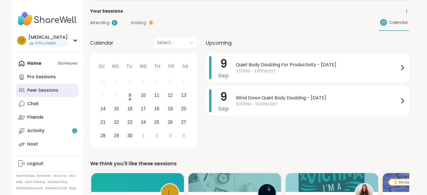
click at [54, 93] on div "Peer Sessions" at bounding box center [42, 90] width 31 height 6
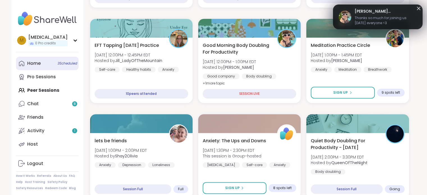
click at [36, 66] on link "Home 3 Scheduled" at bounding box center [47, 63] width 63 height 13
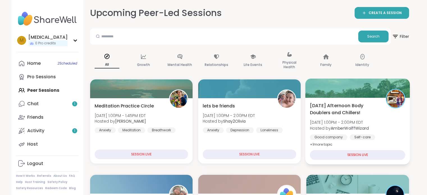
click at [360, 106] on span "[DATE] Afternoon Body Doublers and Chillers!" at bounding box center [345, 109] width 70 height 14
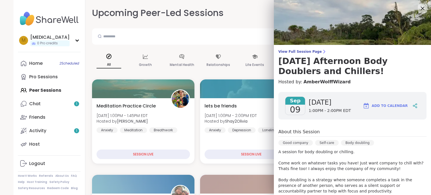
click at [421, 9] on icon at bounding box center [423, 9] width 4 height 4
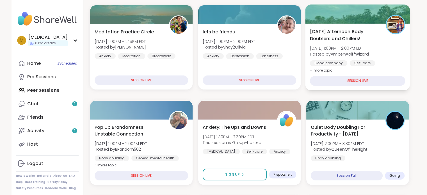
scroll to position [84, 0]
